Goal: Information Seeking & Learning: Compare options

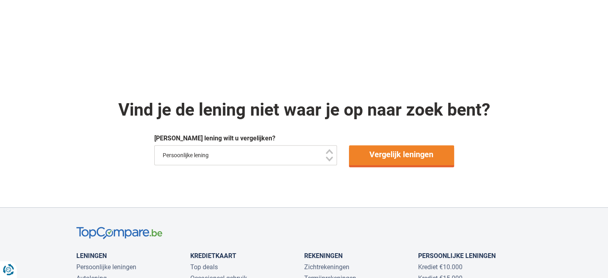
scroll to position [597, 0]
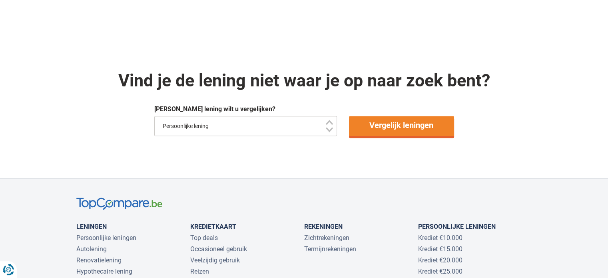
click at [332, 129] on select "Persoonlijke lening Auto Moto / fiets Mobilhome / caravan Renovatie Energie Sch…" at bounding box center [245, 126] width 183 height 20
click at [154, 116] on select "Persoonlijke lening Auto Moto / fiets Mobilhome / caravan Renovatie Energie Sch…" at bounding box center [245, 126] width 183 height 20
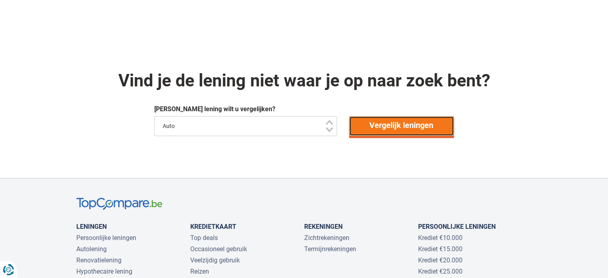
click at [368, 128] on link "Vergelijk leningen" at bounding box center [401, 126] width 105 height 20
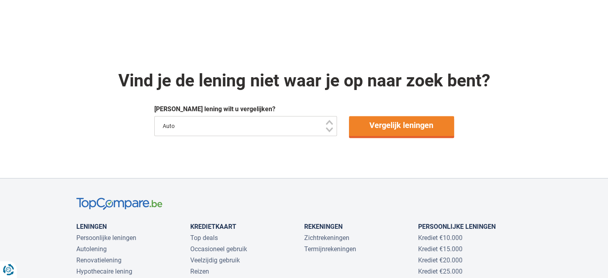
click at [246, 122] on select "Persoonlijke lening Auto Moto / fiets Mobilhome / caravan Renovatie Energie Sch…" at bounding box center [245, 126] width 183 height 20
select select "/nl/lening/persoonlijke-lening"
click at [154, 116] on select "Persoonlijke lening Auto Moto / fiets Mobilhome / caravan Renovatie Energie Sch…" at bounding box center [245, 126] width 183 height 20
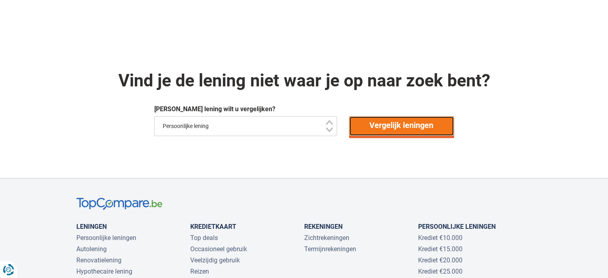
click at [394, 126] on link "Vergelijk leningen" at bounding box center [401, 126] width 105 height 20
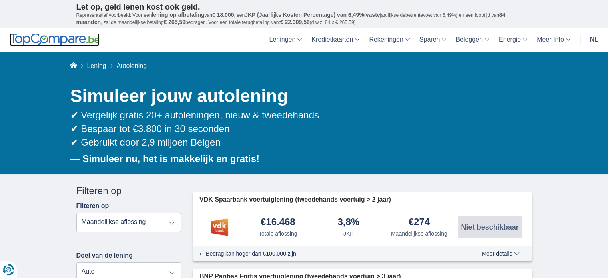
click at [72, 36] on img at bounding box center [55, 39] width 90 height 13
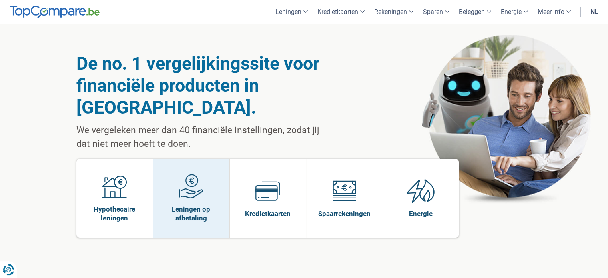
click at [194, 205] on span "Leningen op afbetaling" at bounding box center [191, 214] width 68 height 18
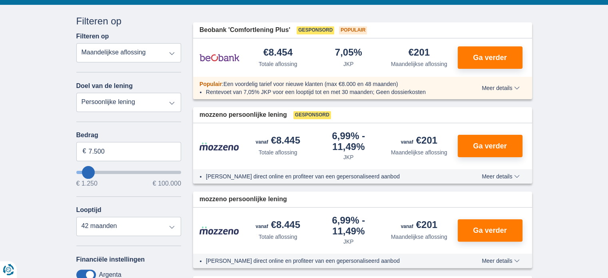
scroll to position [230, 0]
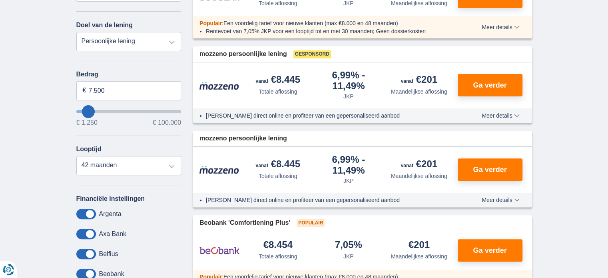
type input "12250"
type input "12.250"
select select "60"
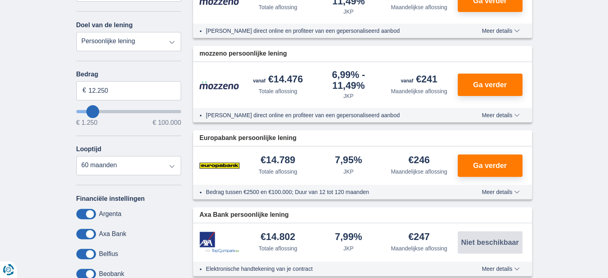
type input "21.250"
type input "21250"
select select "120"
type input "21250"
click at [101, 110] on input "wantToBorrow" at bounding box center [128, 111] width 105 height 3
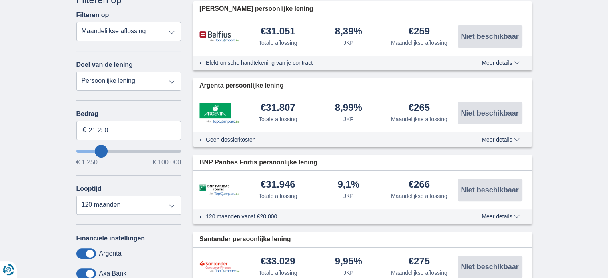
scroll to position [198, 0]
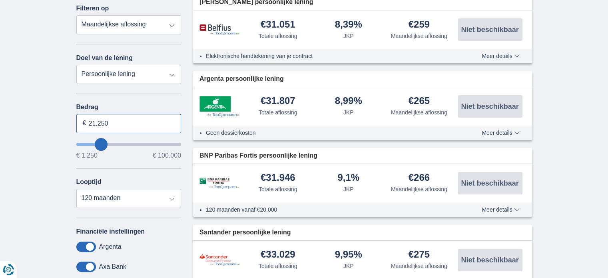
click at [110, 121] on input "21.250" at bounding box center [128, 123] width 105 height 19
type input "20.000"
type input "20250"
select select "84"
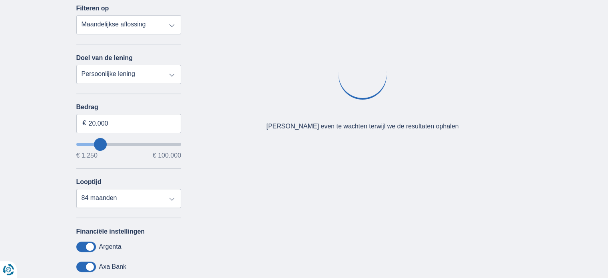
click at [137, 96] on div "Annuleren Filters Filteren op Filteren op Totale aflossing JKP Maandelijkse afl…" at bounding box center [128, 170] width 105 height 368
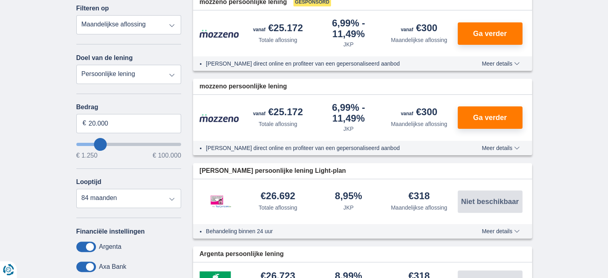
click at [137, 72] on select "Persoonlijke lening Auto Moto / fiets Mobilhome / caravan Renovatie Energie Sch…" at bounding box center [128, 74] width 105 height 19
select select "vehicleLoan"
click at [76, 65] on select "Persoonlijke lening Auto Moto / fiets Mobilhome / caravan Renovatie Energie Sch…" at bounding box center [128, 74] width 105 height 19
select select "3-4"
type input "15.000"
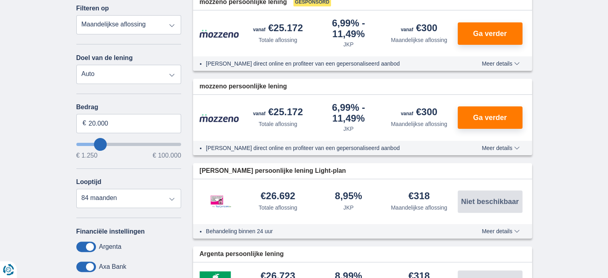
type input "15250"
select select "60"
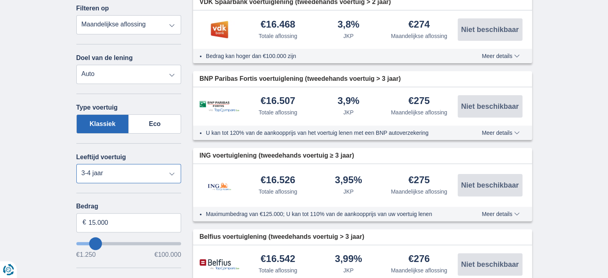
click at [118, 175] on select "Nieuw 0-1 jaar 1-2 jaar 2-3 jaar 3-4 jaar 4-5 jaar 5+ jaar" at bounding box center [128, 173] width 105 height 19
select select "4-5"
click at [76, 164] on select "Nieuw 0-1 jaar 1-2 jaar 2-3 jaar 3-4 jaar 4-5 jaar 5+ jaar" at bounding box center [128, 173] width 105 height 19
click at [118, 222] on input "15.000" at bounding box center [128, 222] width 105 height 19
type input "1"
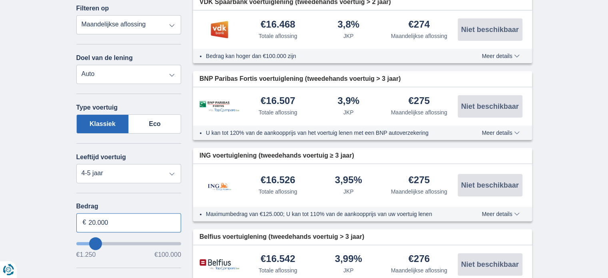
type input "20.000"
type input "20250"
select select "84"
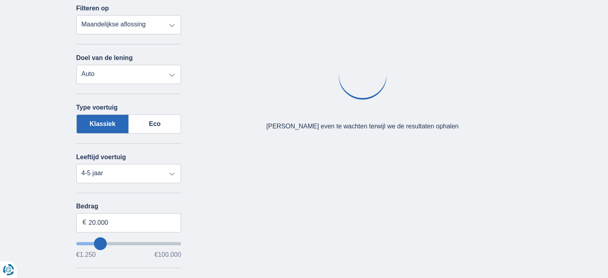
click at [132, 198] on div "Annuleren Filters Filteren op Filteren op Totale aflossing JKP Maandelijkse afl…" at bounding box center [128, 220] width 105 height 468
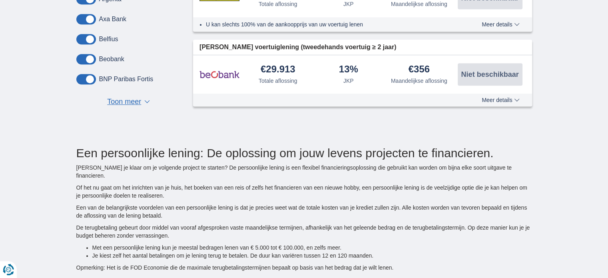
scroll to position [556, 0]
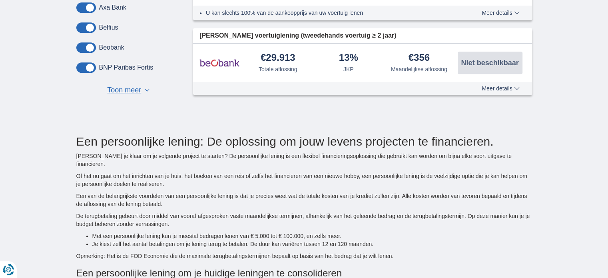
click at [132, 85] on span "Toon meer" at bounding box center [124, 90] width 34 height 10
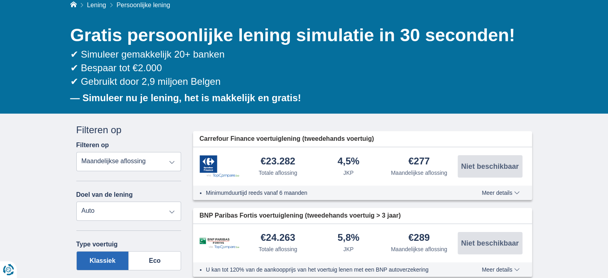
scroll to position [0, 0]
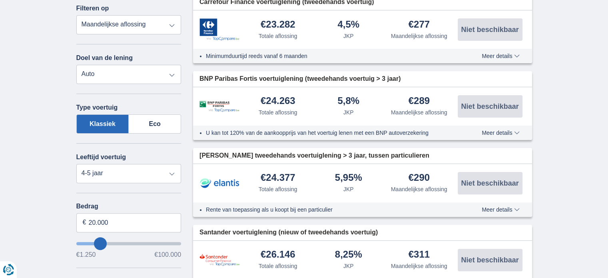
scroll to position [230, 0]
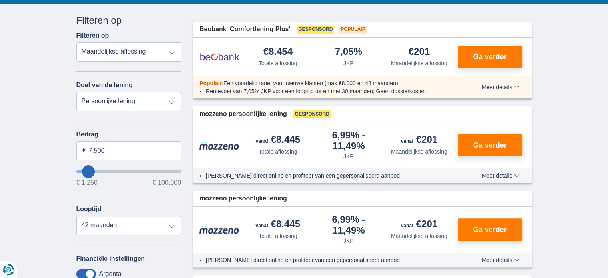
scroll to position [158, 0]
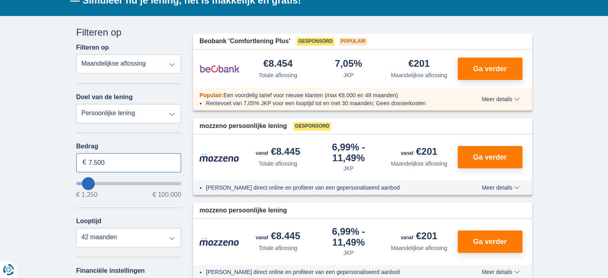
click at [112, 161] on input "7.500" at bounding box center [128, 162] width 105 height 19
type input "7"
type input "20.000"
type input "20250"
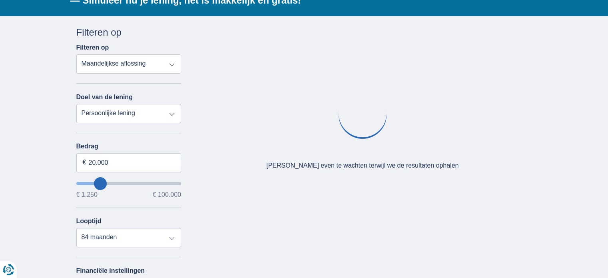
click at [130, 140] on div "Annuleren Filters Filteren op Filteren op Totale aflossing JKP Maandelijkse afl…" at bounding box center [128, 210] width 105 height 368
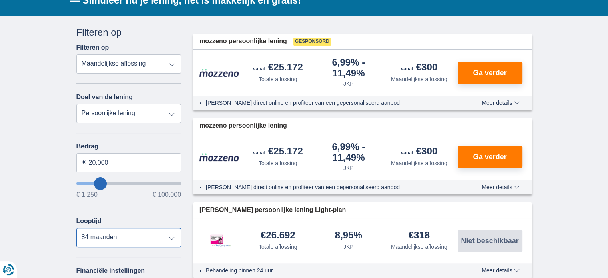
click at [138, 235] on select "12 maanden 18 maanden 24 maanden 30 maanden 36 maanden 42 maanden 48 maanden 60…" at bounding box center [128, 237] width 105 height 19
select select "60"
click at [76, 228] on select "12 maanden 18 maanden 24 maanden 30 maanden 36 maanden 42 maanden 48 maanden 60…" at bounding box center [128, 237] width 105 height 19
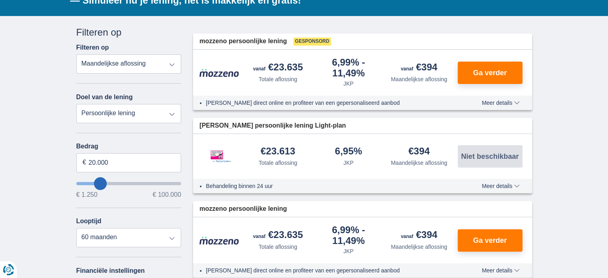
click at [131, 112] on select "Persoonlijke lening Auto Moto / fiets Mobilhome / caravan Renovatie Energie Sch…" at bounding box center [128, 113] width 105 height 19
select select "vehicleLoan"
click at [76, 104] on select "Persoonlijke lening Auto Moto / fiets Mobilhome / caravan Renovatie Energie Sch…" at bounding box center [128, 113] width 105 height 19
select select "3-4"
type input "15.000"
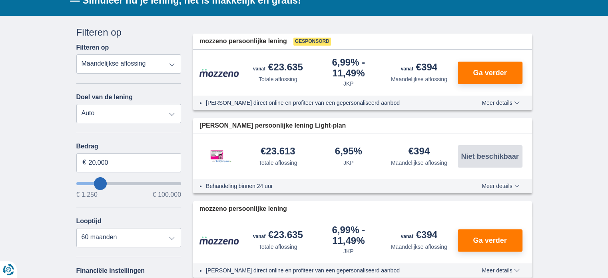
type input "15250"
